Goal: Find specific page/section: Find specific page/section

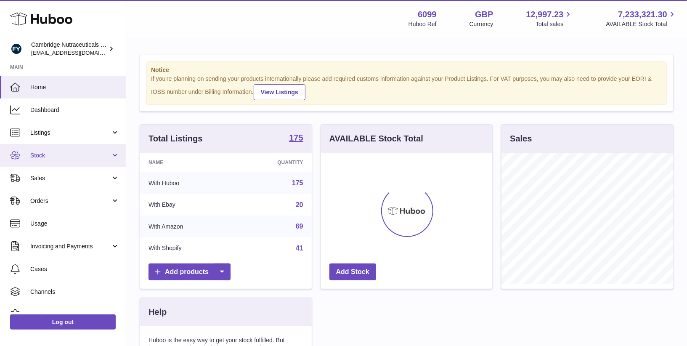
scroll to position [131, 172]
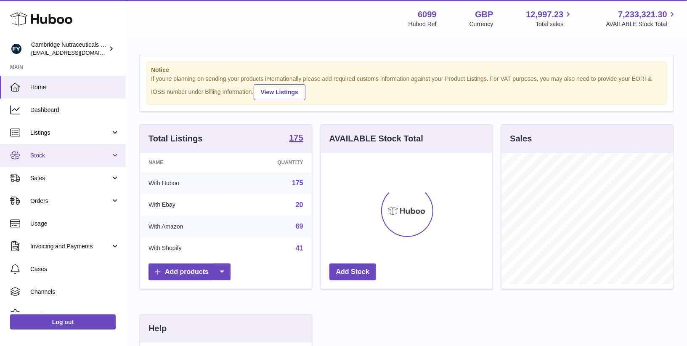
click at [39, 155] on span "Stock" at bounding box center [70, 155] width 80 height 8
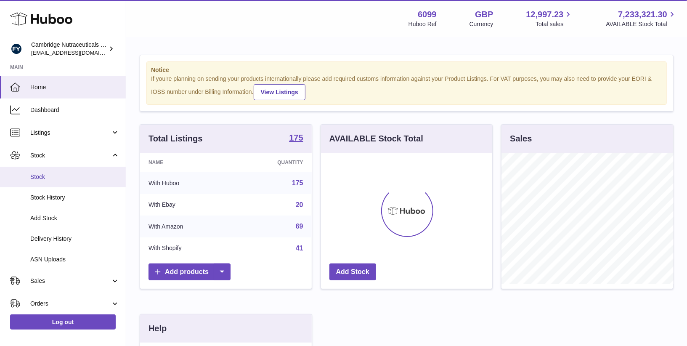
click at [42, 172] on link "Stock" at bounding box center [63, 177] width 126 height 21
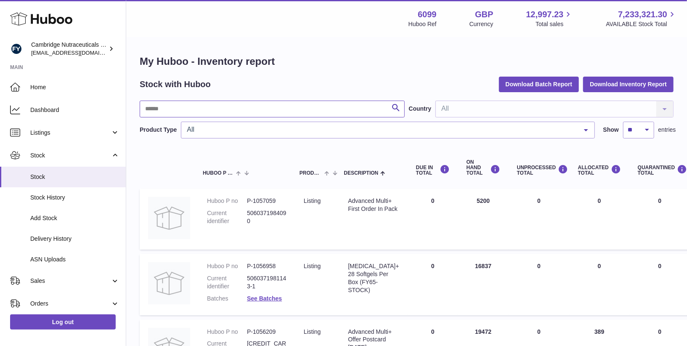
click at [174, 109] on input "text" at bounding box center [272, 109] width 265 height 17
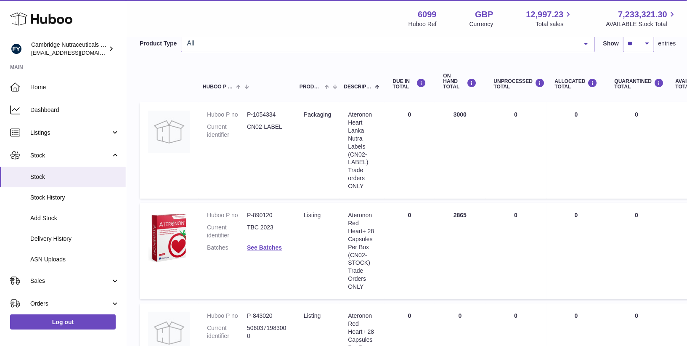
scroll to position [88, 0]
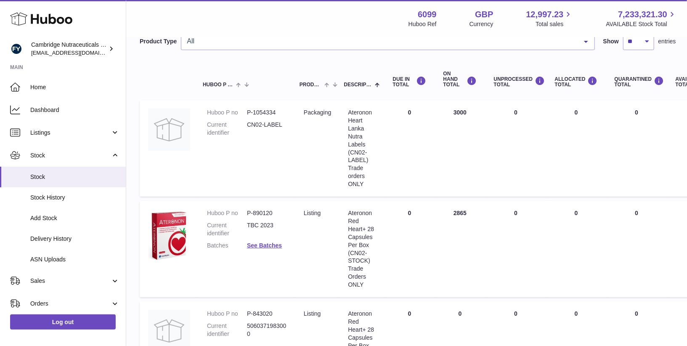
type input "******"
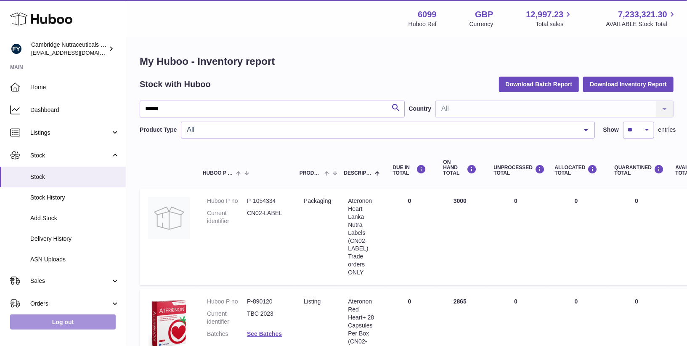
click at [65, 327] on link "Log out" at bounding box center [63, 321] width 106 height 15
